Goal: Check status: Check status

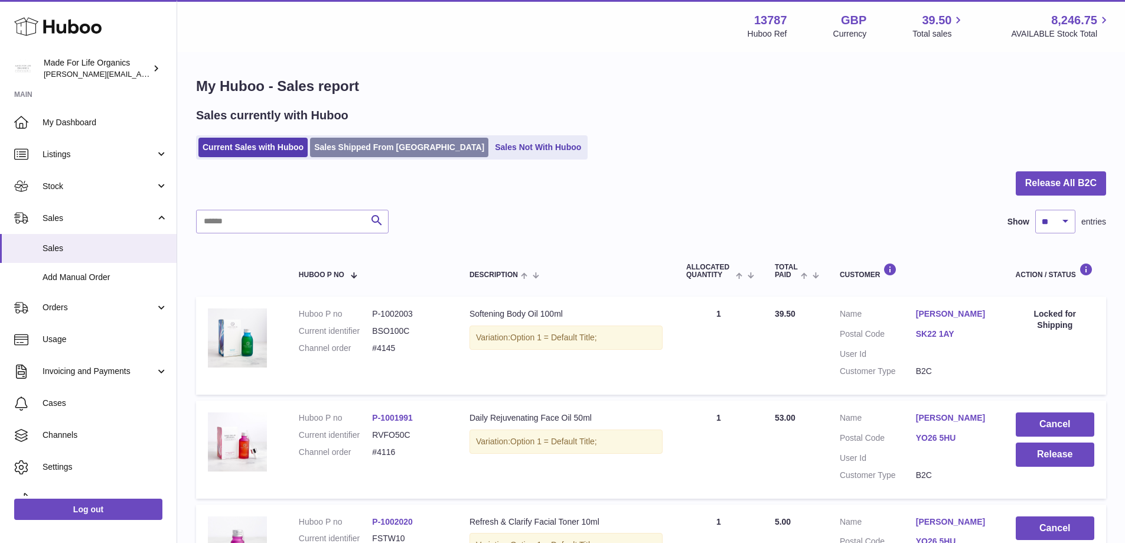
click at [371, 151] on link "Sales Shipped From Huboo" at bounding box center [399, 147] width 178 height 19
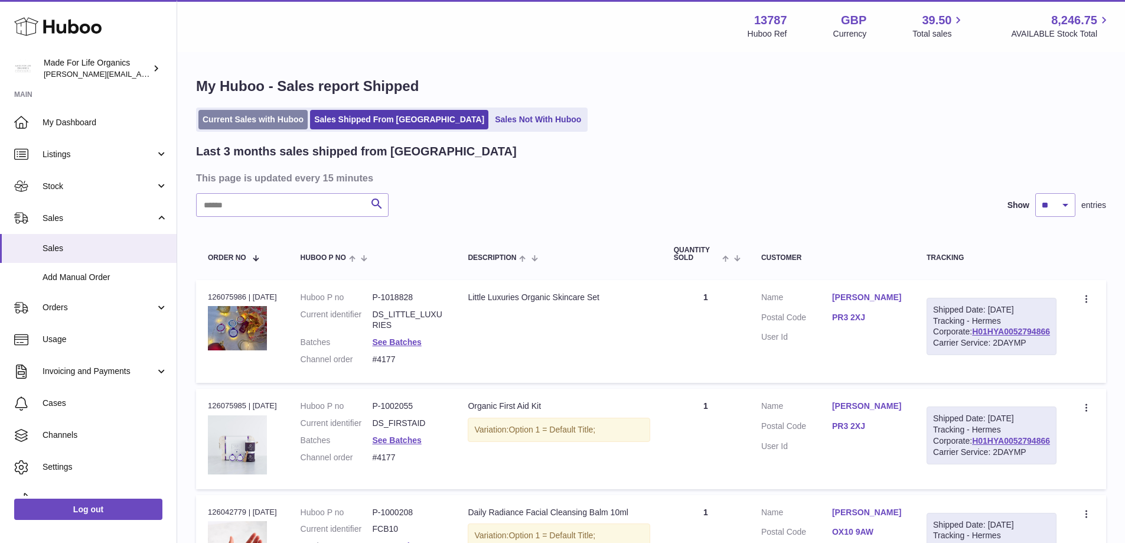
click at [237, 116] on link "Current Sales with Huboo" at bounding box center [252, 119] width 109 height 19
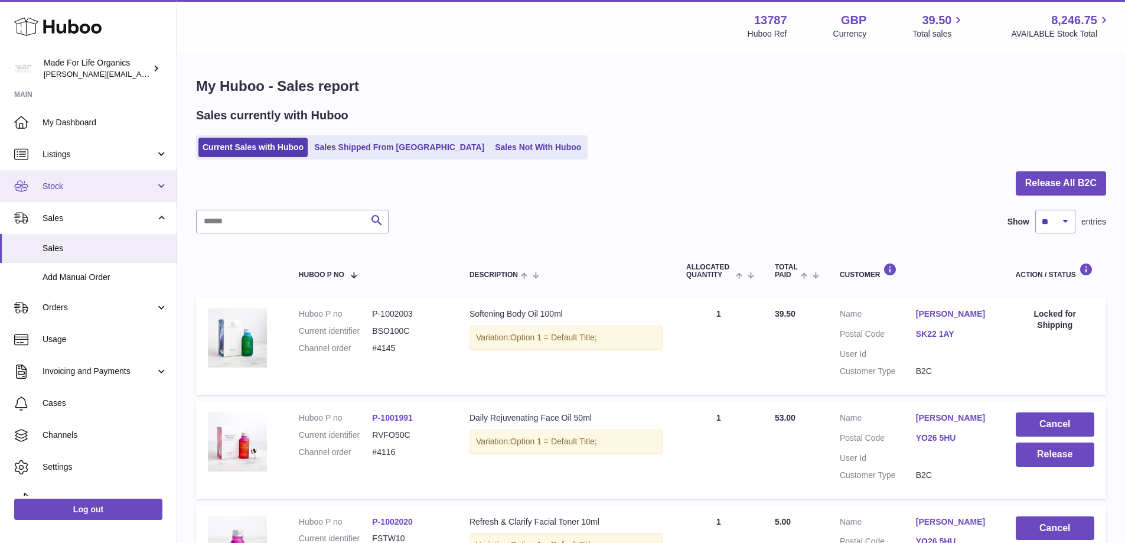
click at [37, 185] on link "Stock" at bounding box center [88, 186] width 177 height 32
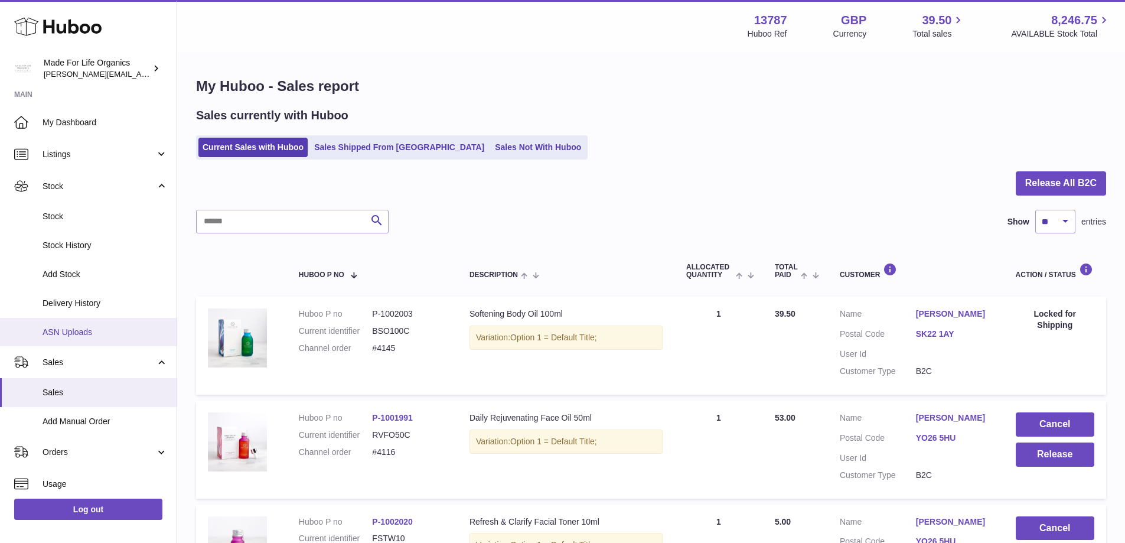
click at [79, 335] on span "ASN Uploads" at bounding box center [105, 332] width 125 height 11
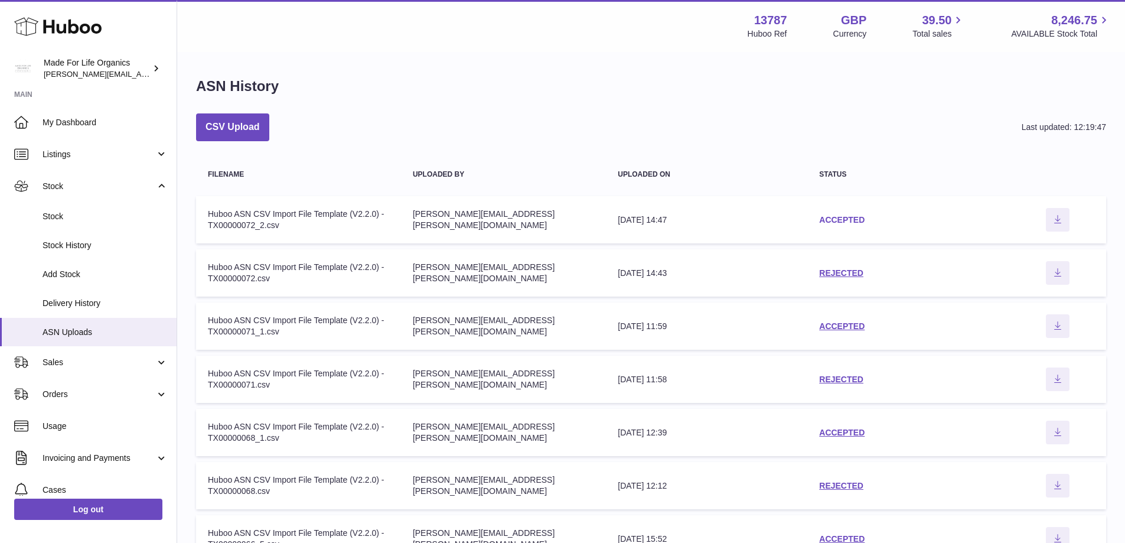
click at [850, 218] on link "ACCEPTED" at bounding box center [841, 219] width 45 height 9
click at [848, 328] on link "ACCEPTED" at bounding box center [841, 325] width 45 height 9
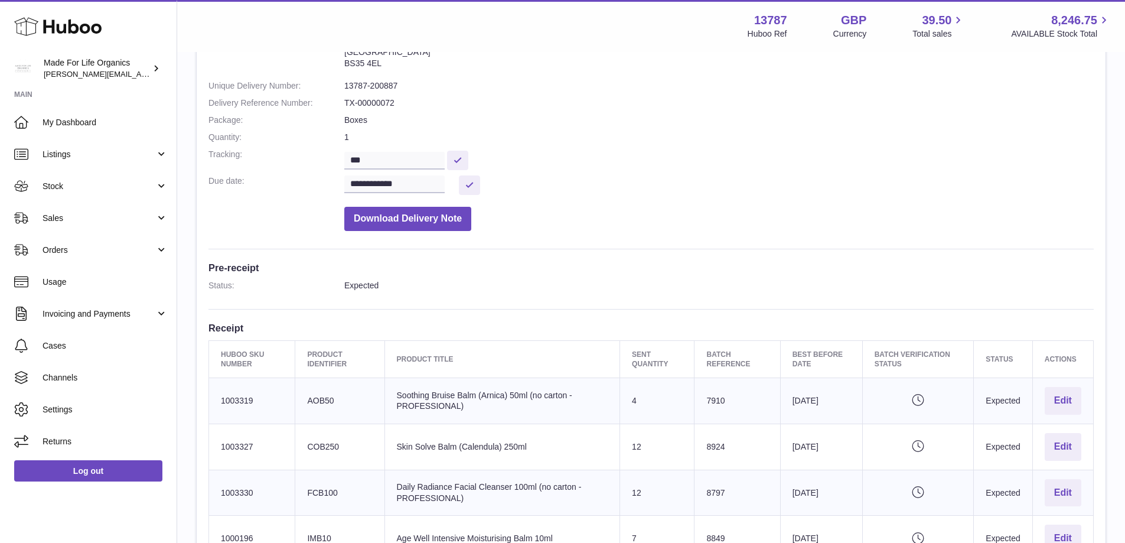
scroll to position [177, 0]
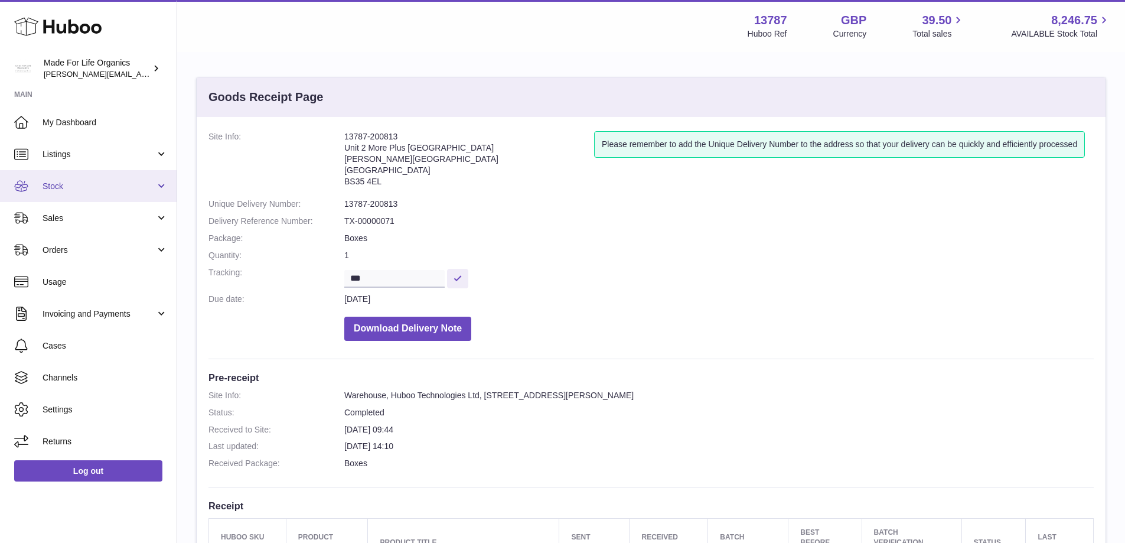
click at [60, 190] on span "Stock" at bounding box center [99, 186] width 113 height 11
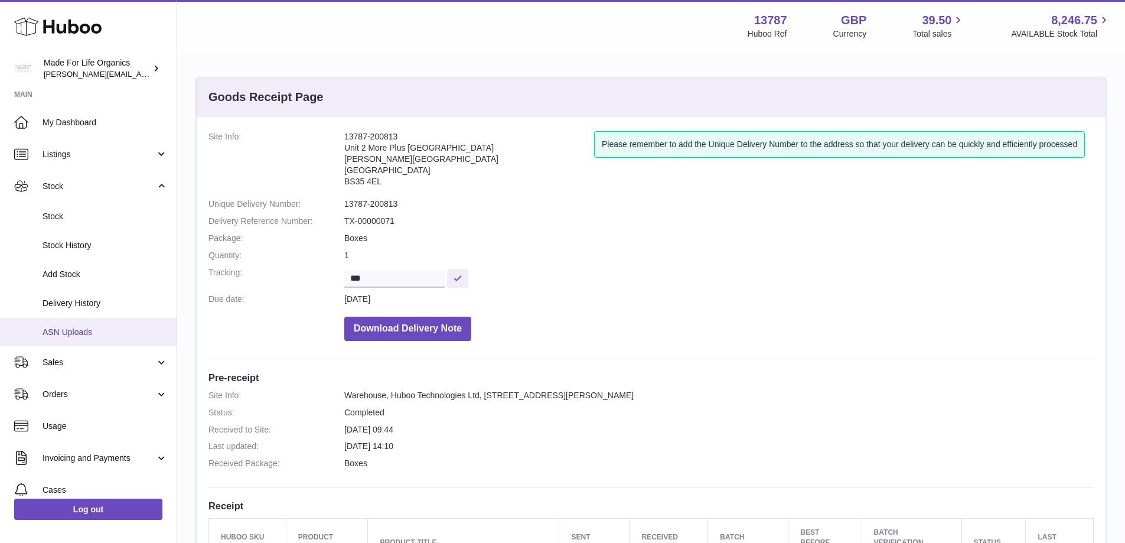
click at [53, 338] on link "ASN Uploads" at bounding box center [88, 332] width 177 height 29
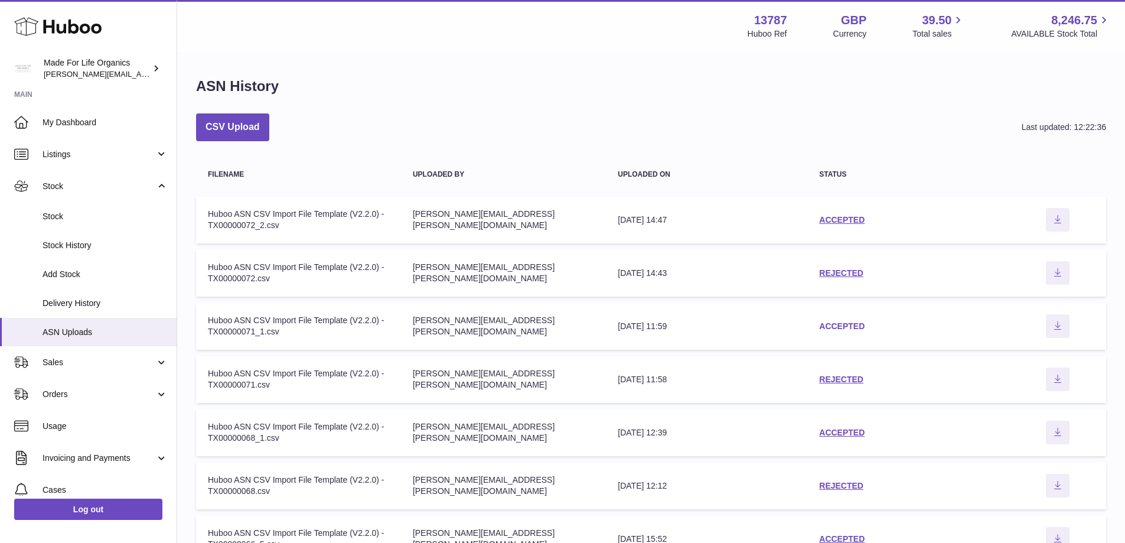
click at [859, 327] on link "ACCEPTED" at bounding box center [841, 325] width 45 height 9
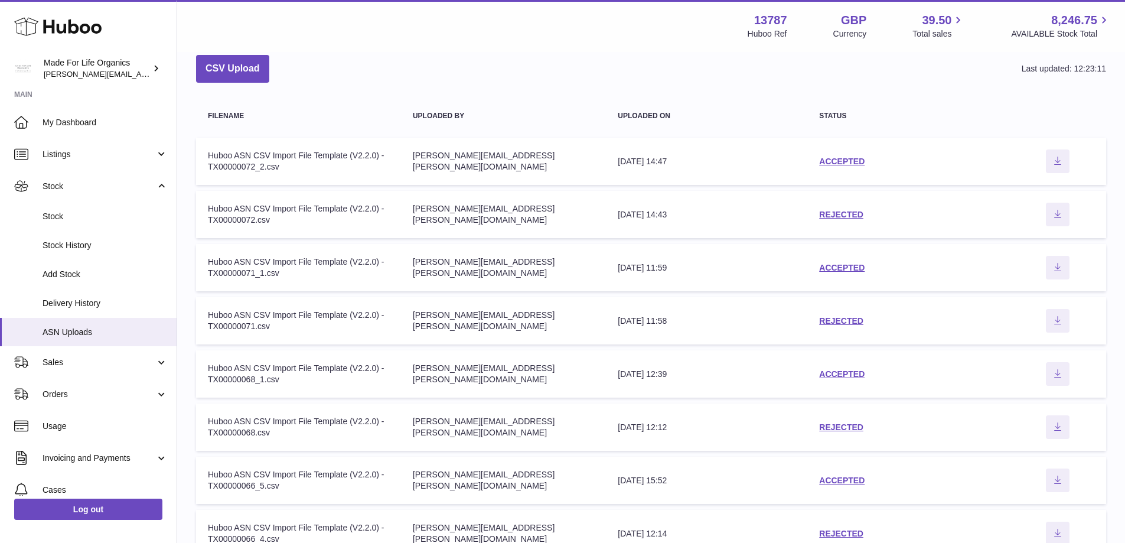
scroll to position [59, 0]
click at [835, 268] on link "ACCEPTED" at bounding box center [841, 266] width 45 height 9
click at [855, 159] on link "ACCEPTED" at bounding box center [841, 160] width 45 height 9
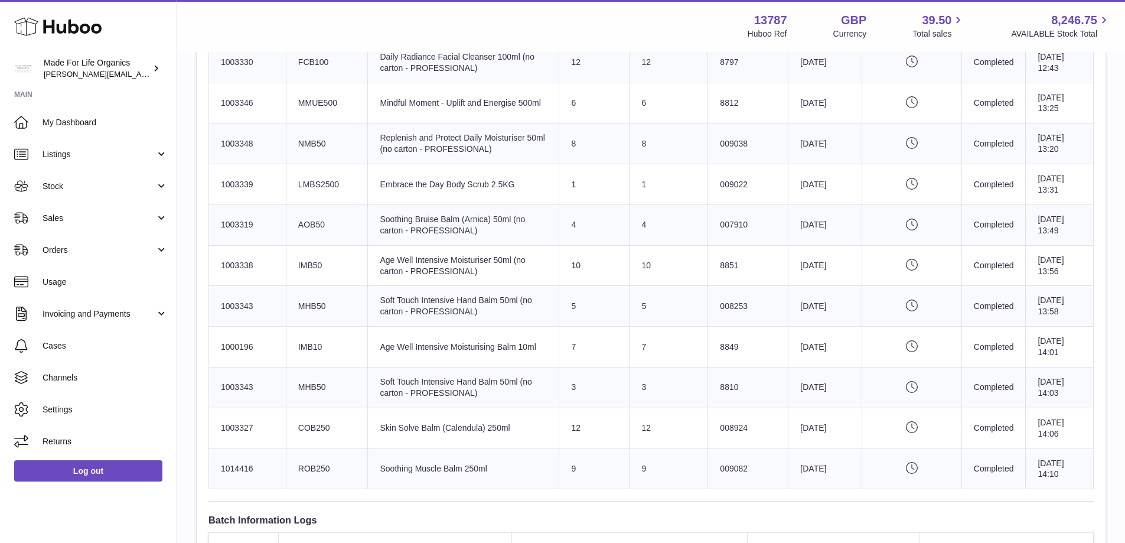
scroll to position [932, 0]
